Goal: Task Accomplishment & Management: Complete application form

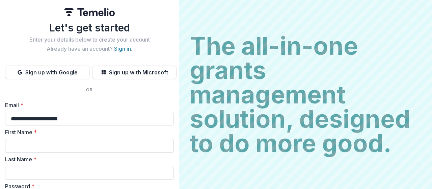
click at [82, 147] on input "First Name *" at bounding box center [89, 146] width 169 height 14
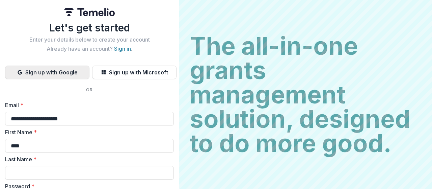
type input "******"
type input "**********"
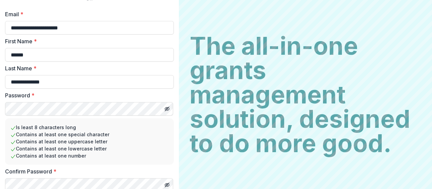
scroll to position [118, 0]
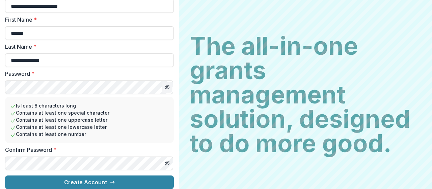
click at [171, 83] on button "Toggle password visibility" at bounding box center [167, 87] width 11 height 11
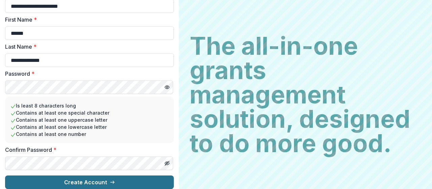
click at [88, 176] on button "Create Account" at bounding box center [89, 182] width 169 height 14
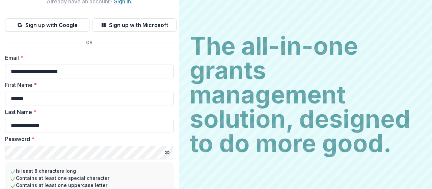
scroll to position [0, 0]
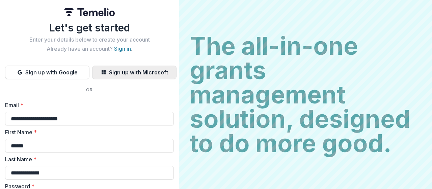
click at [139, 76] on button "Sign up with Microsoft" at bounding box center [134, 73] width 84 height 14
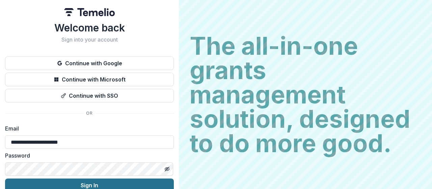
click at [166, 179] on button "Sign In" at bounding box center [89, 185] width 169 height 14
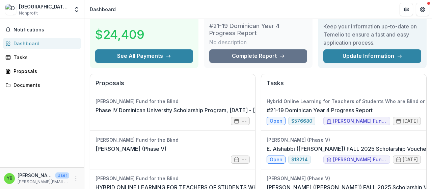
scroll to position [34, 0]
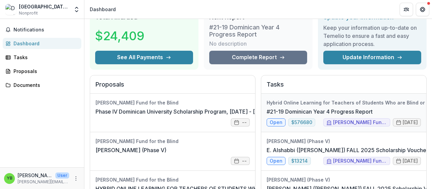
click at [279, 115] on link "#21-19 Dominican Year 4 Progress Report" at bounding box center [320, 111] width 106 height 8
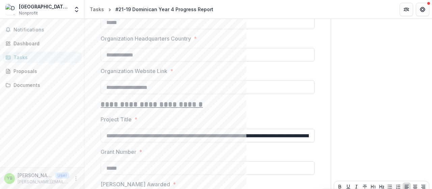
scroll to position [673, 0]
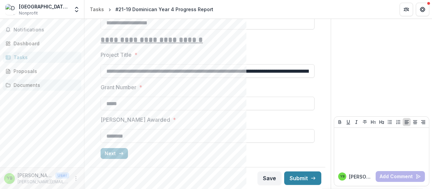
click at [14, 89] on link "Documents" at bounding box center [42, 84] width 79 height 11
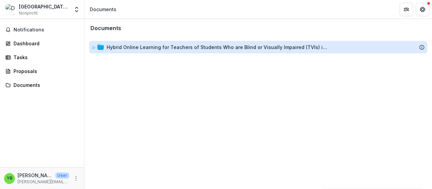
click at [218, 47] on div "Hybrid Online Learning for Teachers of Students Who are Blind or Visually Impai…" at bounding box center [218, 47] width 223 height 7
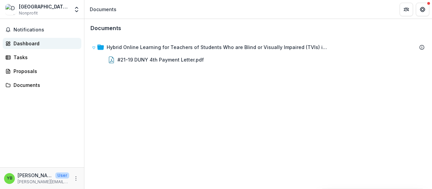
click at [39, 44] on div "Dashboard" at bounding box center [45, 43] width 62 height 7
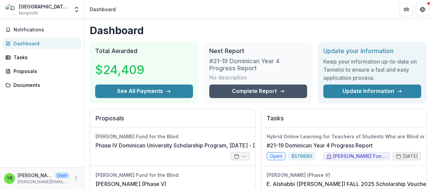
click at [293, 96] on link "Complete Report" at bounding box center [258, 91] width 98 height 14
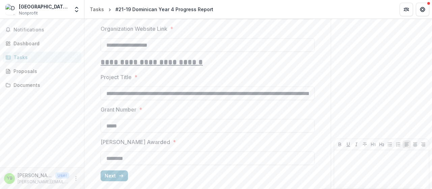
scroll to position [673, 0]
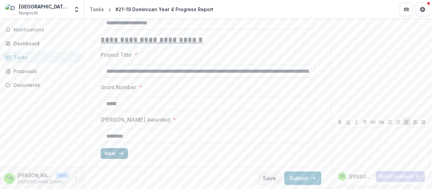
click at [113, 156] on button "Next" at bounding box center [114, 153] width 27 height 11
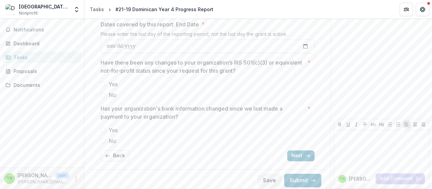
scroll to position [148, 0]
